Goal: Information Seeking & Learning: Check status

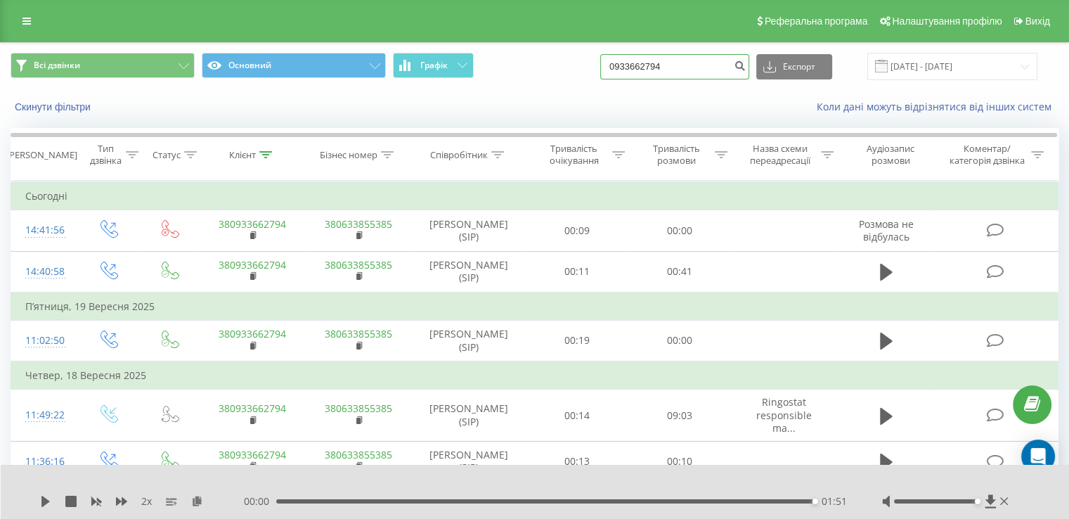
click at [705, 65] on input "0933662794" at bounding box center [674, 66] width 149 height 25
click at [704, 65] on input "0933662794" at bounding box center [674, 66] width 149 height 25
paste input "508456560"
type input "0508456560"
click at [745, 68] on icon "submit" at bounding box center [740, 64] width 12 height 8
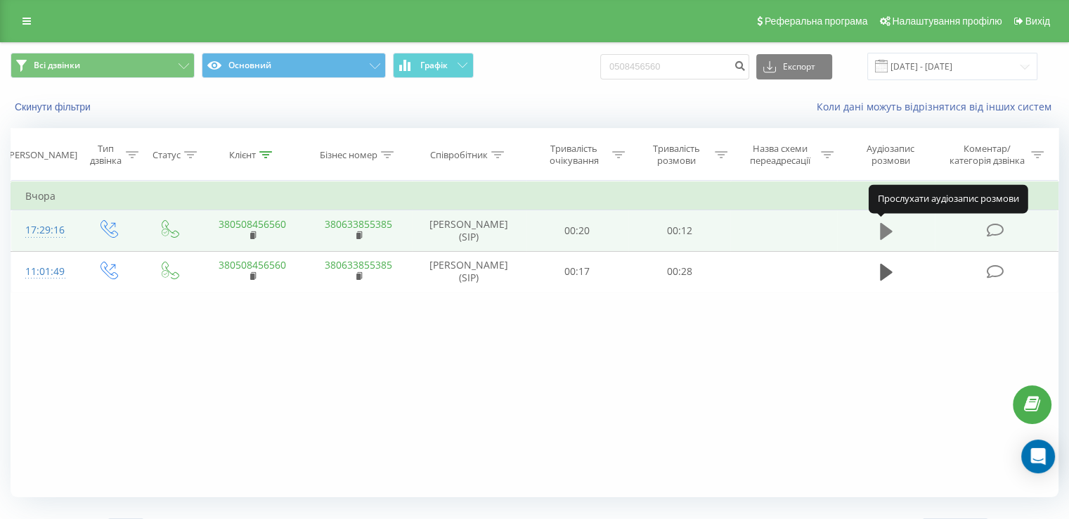
click at [887, 226] on icon at bounding box center [886, 231] width 13 height 17
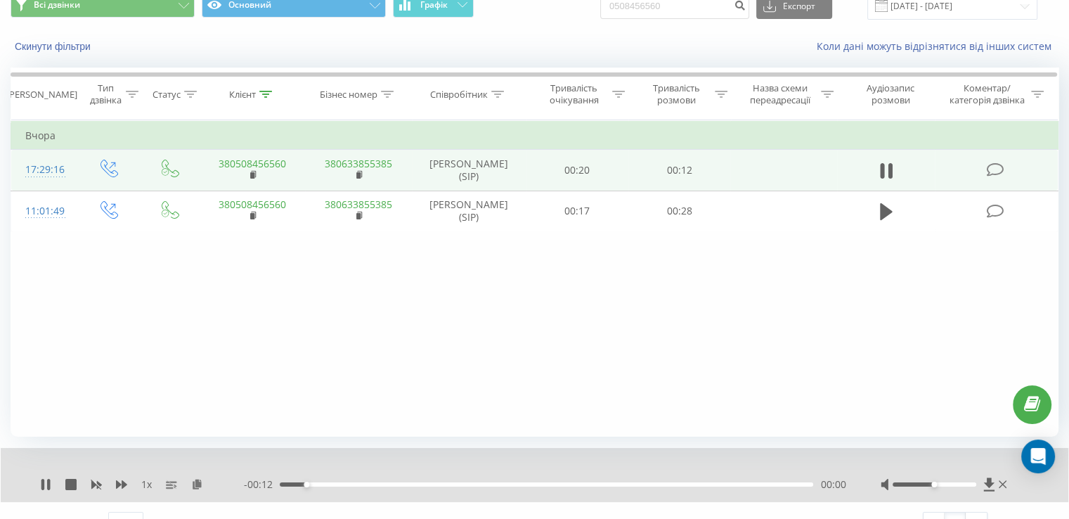
scroll to position [84, 0]
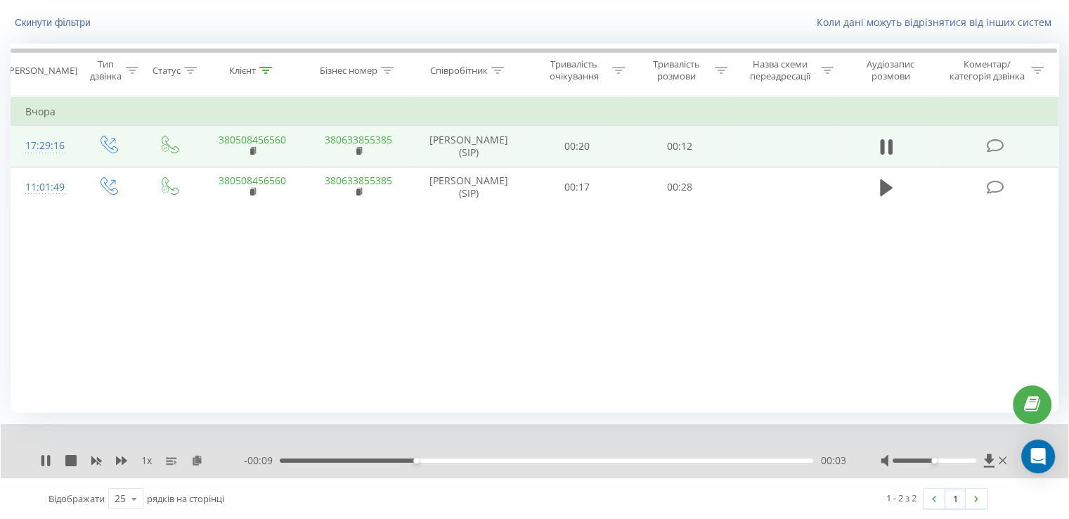
click at [450, 461] on div "- 00:09 00:03 00:03" at bounding box center [544, 460] width 601 height 14
click at [501, 461] on div "00:03" at bounding box center [546, 460] width 533 height 4
click at [526, 458] on div "00:05" at bounding box center [546, 460] width 533 height 4
drag, startPoint x: 545, startPoint y: 457, endPoint x: 597, endPoint y: 457, distance: 52.0
click at [582, 458] on div "00:06" at bounding box center [546, 460] width 533 height 4
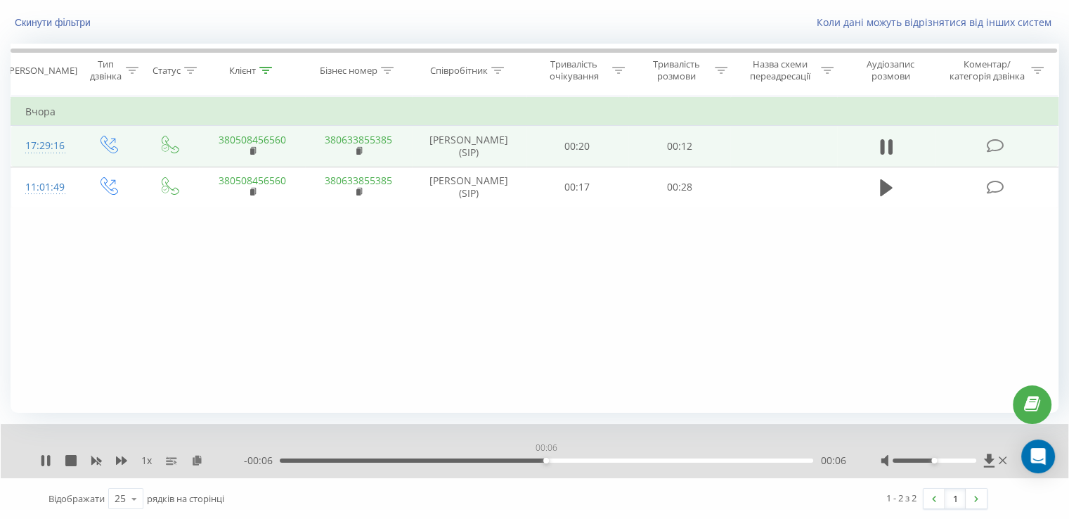
click at [607, 456] on div "- 00:06 00:06 00:06" at bounding box center [544, 460] width 601 height 14
drag, startPoint x: 627, startPoint y: 457, endPoint x: 641, endPoint y: 458, distance: 13.4
click at [635, 458] on div "00:07" at bounding box center [546, 460] width 533 height 4
click at [643, 458] on div "00:08" at bounding box center [546, 460] width 533 height 4
